Goal: Task Accomplishment & Management: Manage account settings

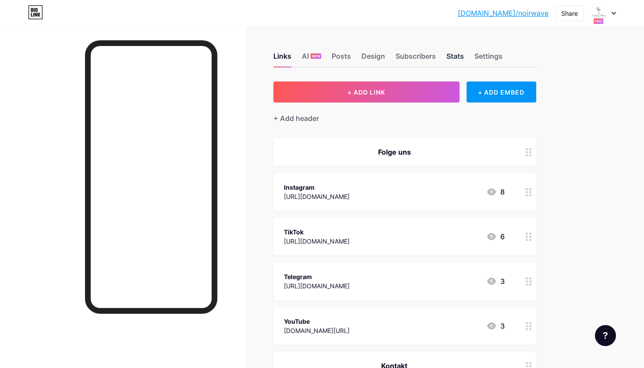
click at [451, 55] on div "Stats" at bounding box center [455, 59] width 18 height 16
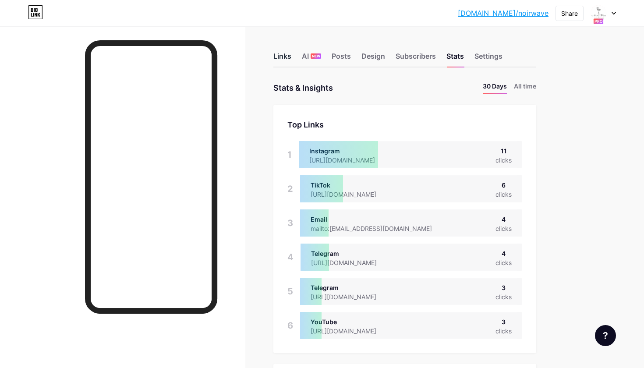
scroll to position [368, 644]
click at [285, 55] on div "Links" at bounding box center [282, 59] width 18 height 16
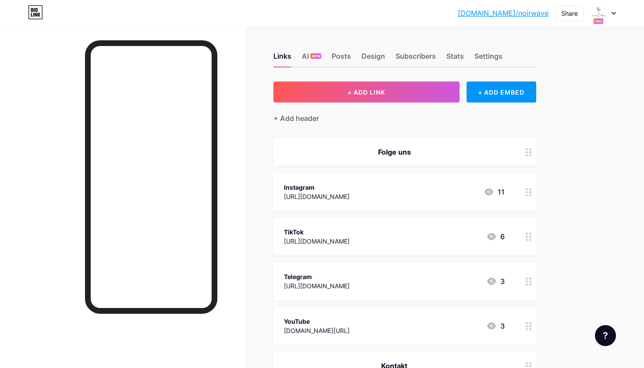
click at [609, 10] on div at bounding box center [602, 13] width 25 height 16
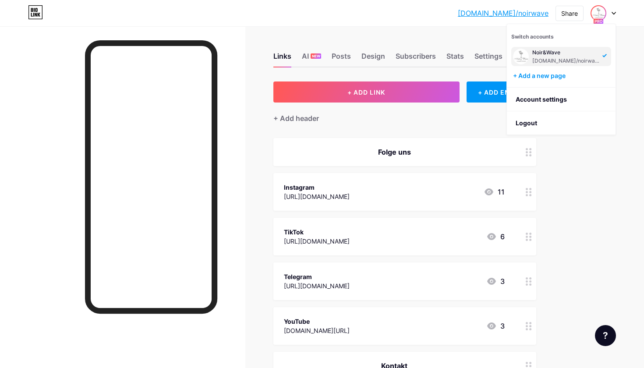
click at [599, 17] on img at bounding box center [598, 13] width 14 height 14
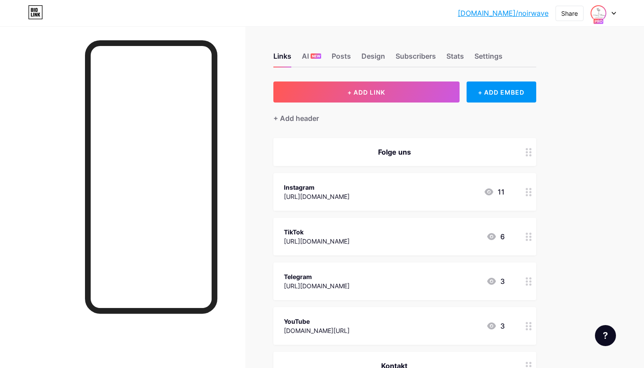
click at [599, 17] on img at bounding box center [598, 13] width 14 height 14
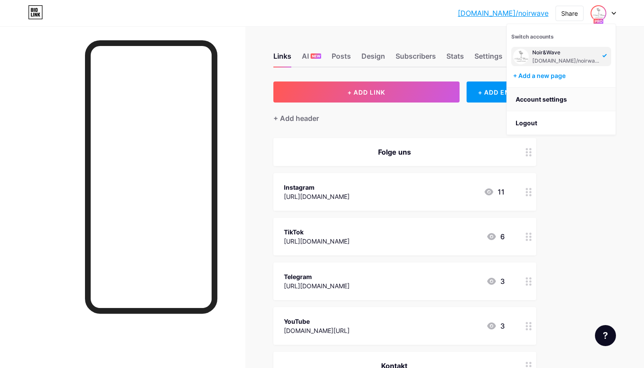
click at [556, 103] on link "Account settings" at bounding box center [561, 100] width 109 height 24
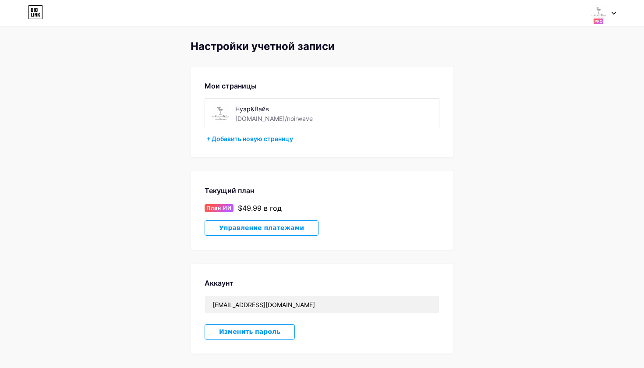
click at [288, 227] on span "Управление платежами" at bounding box center [261, 227] width 85 height 7
click at [222, 207] on span "План ИИ" at bounding box center [218, 208] width 25 height 8
click at [608, 11] on div at bounding box center [602, 13] width 25 height 16
click at [375, 74] on div "Мои страницы Нуар&Вайв [DOMAIN_NAME]/noirwave + Добавить новую страницу" at bounding box center [321, 112] width 263 height 91
click at [39, 18] on icon at bounding box center [35, 12] width 15 height 14
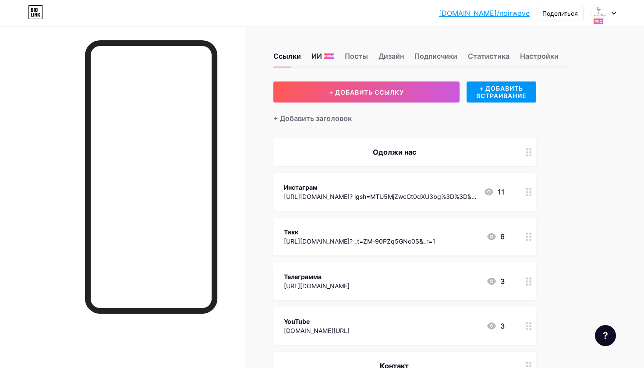
click at [317, 57] on div "ИИ НОВЫЙ" at bounding box center [322, 59] width 23 height 16
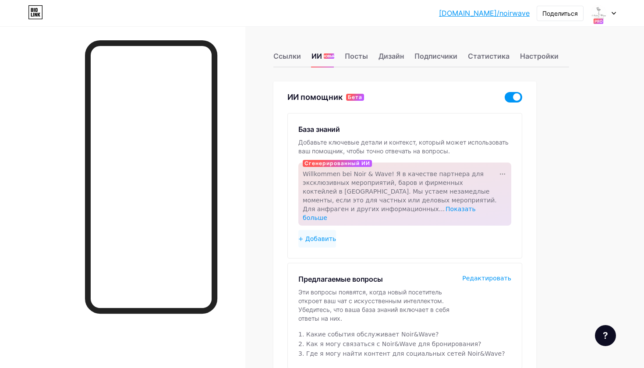
click at [515, 98] on span at bounding box center [513, 97] width 18 height 11
click at [504, 99] on input "checkbox" at bounding box center [504, 99] width 0 height 0
click at [608, 12] on div at bounding box center [602, 13] width 25 height 16
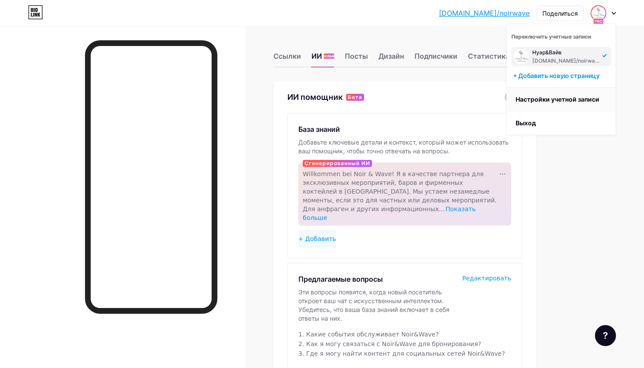
click at [566, 94] on link "Настройки учетной записи" at bounding box center [561, 100] width 109 height 24
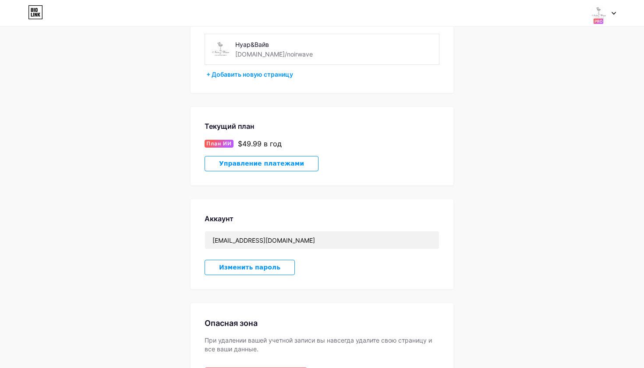
scroll to position [65, 0]
click at [264, 169] on button "Управление платежами" at bounding box center [261, 162] width 114 height 15
click at [264, 165] on span "Управление платежами" at bounding box center [261, 162] width 85 height 7
click at [280, 160] on span "Управление платежами" at bounding box center [261, 162] width 85 height 7
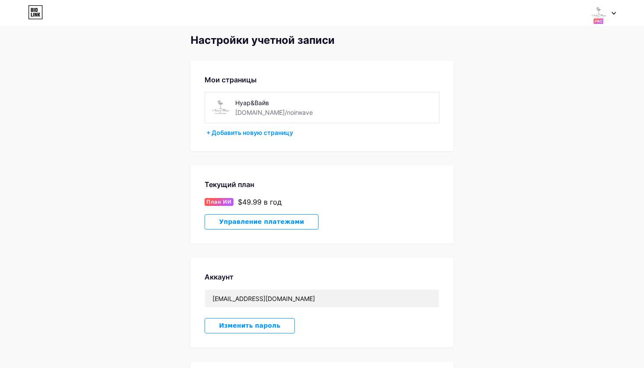
click at [610, 7] on div at bounding box center [602, 13] width 25 height 16
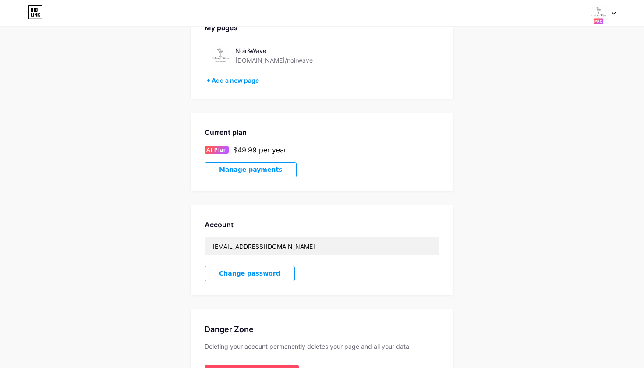
scroll to position [62, 0]
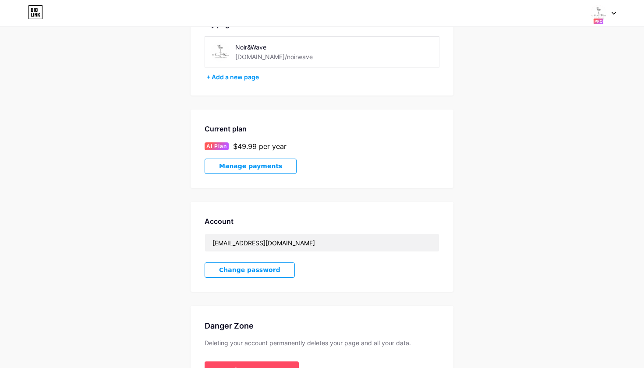
click at [254, 167] on span "Manage payments" at bounding box center [250, 165] width 63 height 7
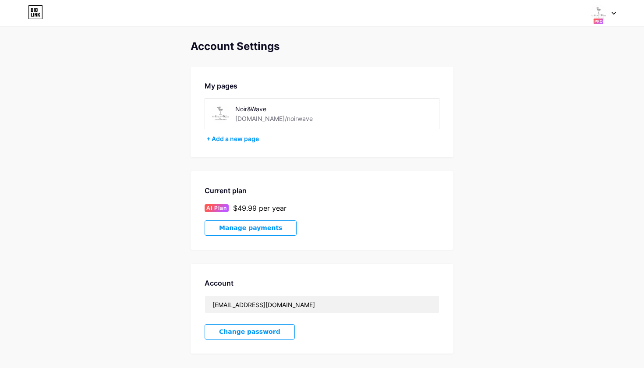
scroll to position [0, 0]
click at [613, 12] on icon at bounding box center [613, 13] width 4 height 3
click at [554, 95] on link "Dashboard" at bounding box center [561, 100] width 109 height 24
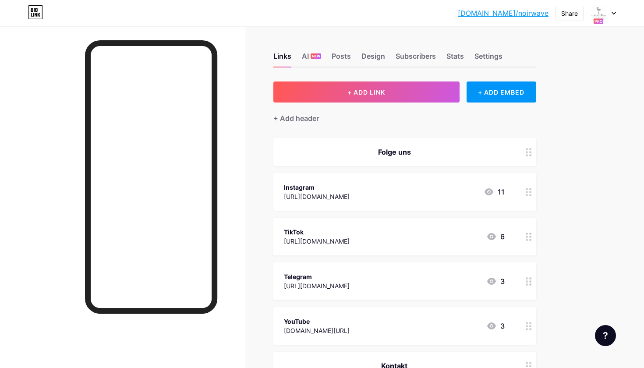
scroll to position [2, 0]
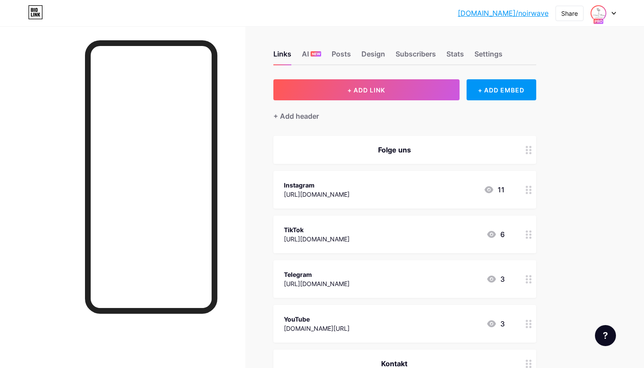
click at [599, 14] on img at bounding box center [598, 13] width 14 height 14
click at [577, 99] on link "Account settings" at bounding box center [561, 100] width 109 height 24
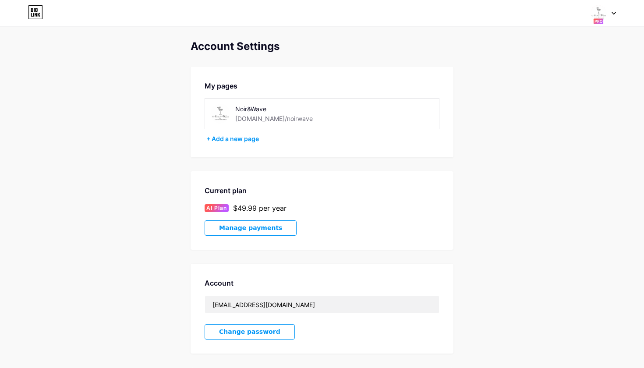
click at [617, 13] on div "Switch accounts Noir&Wave bio.link/noirwave + Add a new page Dashboard Logout" at bounding box center [322, 13] width 644 height 16
click at [612, 12] on icon at bounding box center [613, 13] width 4 height 3
